Goal: Information Seeking & Learning: Understand process/instructions

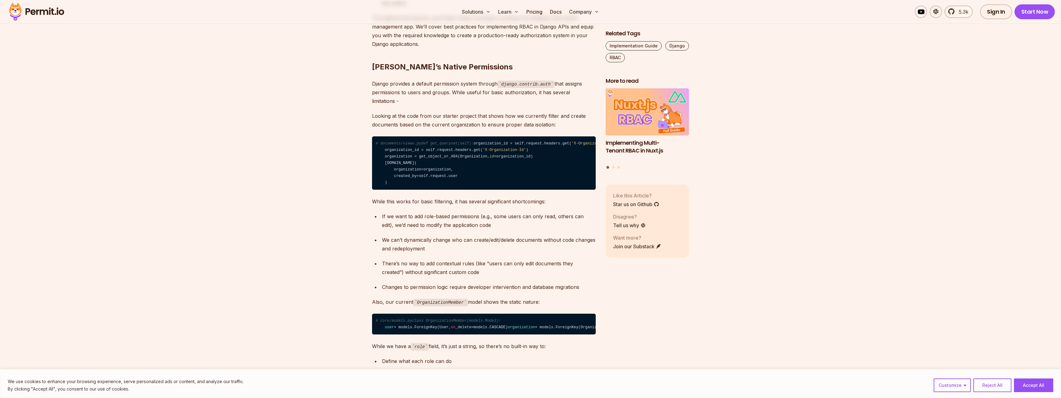
scroll to position [558, 0]
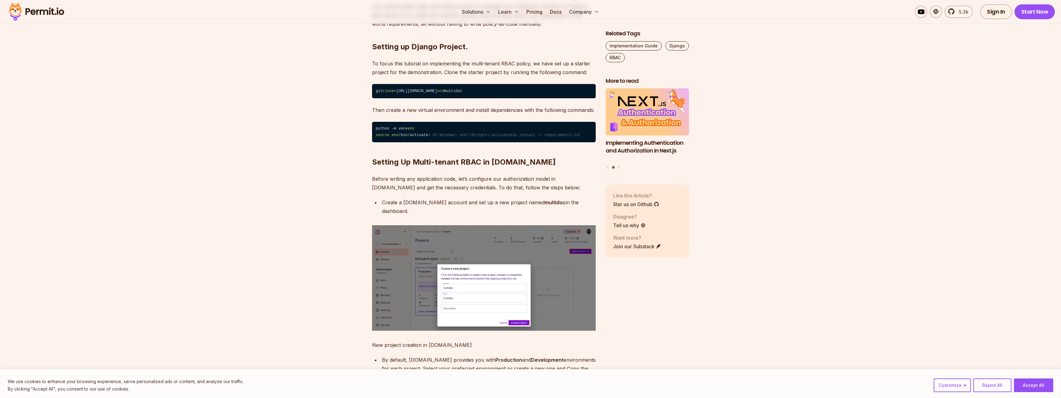
scroll to position [967, 0]
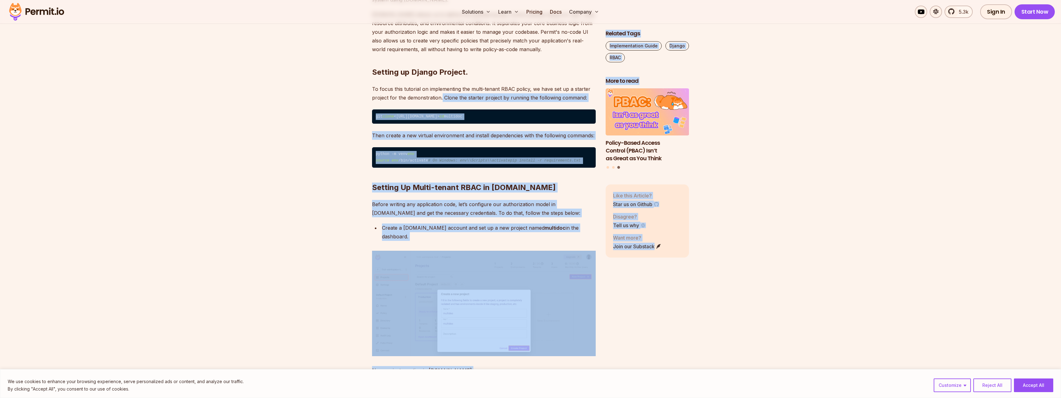
drag, startPoint x: 443, startPoint y: 136, endPoint x: 601, endPoint y: 130, distance: 158.1
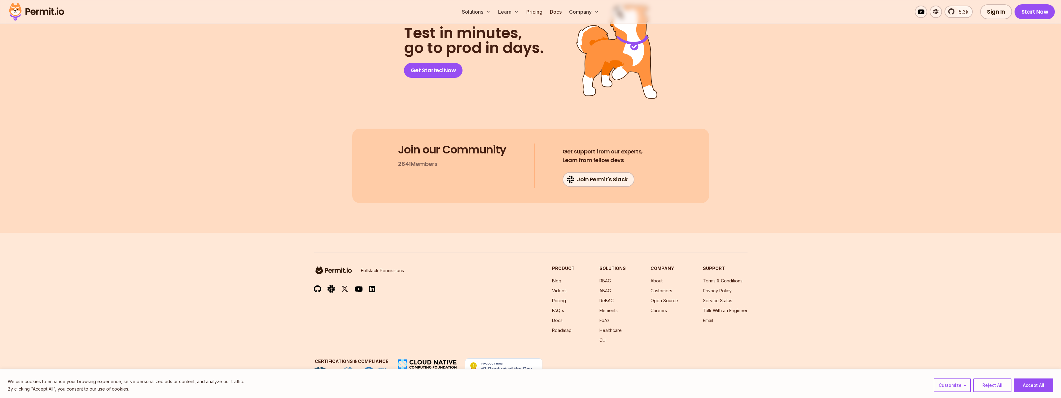
scroll to position [4238, 0]
